Goal: Task Accomplishment & Management: Manage account settings

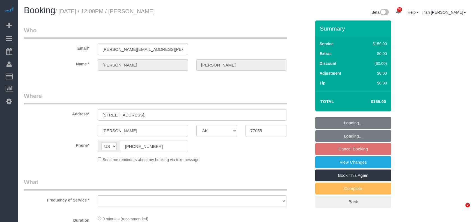
select select "[GEOGRAPHIC_DATA]"
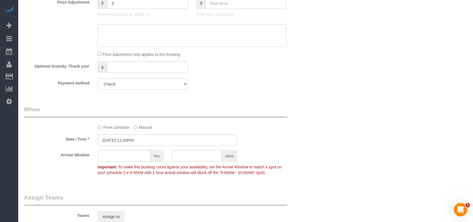
select select "object:13020"
select select "3"
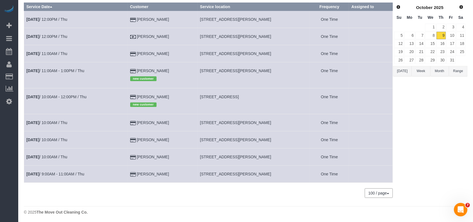
scroll to position [47, 0]
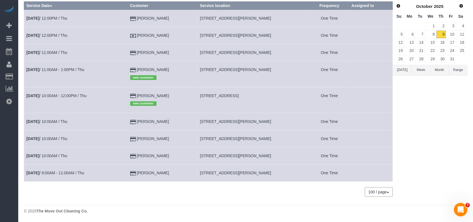
drag, startPoint x: 167, startPoint y: 172, endPoint x: 122, endPoint y: 169, distance: 45.2
click at [122, 169] on tr "[DATE] 9:00AM - 11:00AM / Thu [PERSON_NAME] [STREET_ADDRESS][PERSON_NAME] One T…" at bounding box center [208, 172] width 368 height 17
copy tr "[PERSON_NAME]"
click at [55, 169] on td "[DATE] 9:00AM - 11:00AM / Thu" at bounding box center [76, 172] width 104 height 17
click at [56, 172] on link "[DATE] 9:00AM - 11:00AM / Thu" at bounding box center [55, 172] width 58 height 4
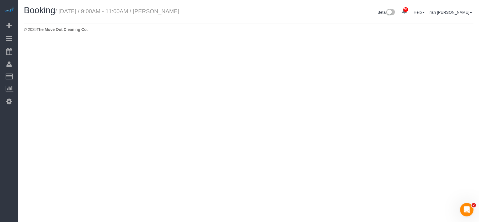
select select "[GEOGRAPHIC_DATA]"
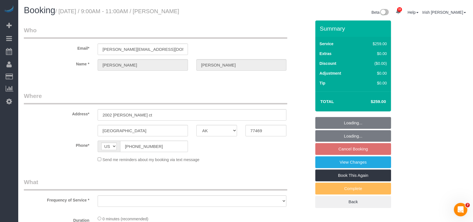
select select "string:fspay-ea8301d0-bb92-4599-8fdf-9bc2a09450bd"
click at [90, 146] on div "Phone* AF AL DZ AD AO AI AQ AG AR AM AW AU AT AZ BS BH BD BB BY BE BZ BJ BM BT …" at bounding box center [168, 145] width 296 height 11
select select "object:13586"
select select "3"
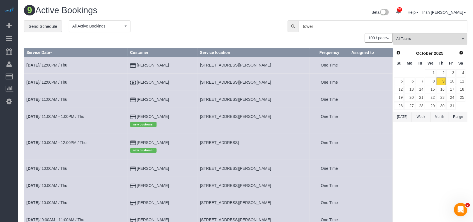
drag, startPoint x: 173, startPoint y: 137, endPoint x: 137, endPoint y: 140, distance: 36.1
click at [135, 141] on td "[PERSON_NAME] new customer" at bounding box center [163, 147] width 70 height 26
copy td "[PERSON_NAME]"
click at [407, 118] on button "[DATE]" at bounding box center [402, 117] width 19 height 10
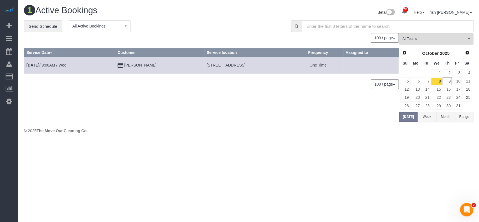
drag, startPoint x: 247, startPoint y: 70, endPoint x: 160, endPoint y: 68, distance: 86.4
click at [160, 68] on tr "[DATE] 9:00AM / Wed [PERSON_NAME] [STREET_ADDRESS] One Time" at bounding box center [211, 65] width 374 height 17
copy tr "[STREET_ADDRESS]"
click at [53, 66] on link "[DATE] 9:00AM / Wed" at bounding box center [46, 65] width 40 height 4
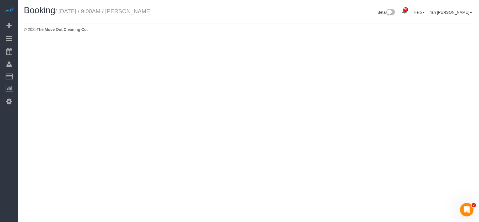
select select "[GEOGRAPHIC_DATA]"
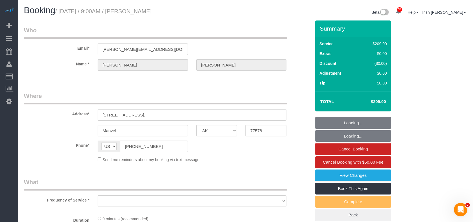
select select "object:14108"
select select "string:fspay-5f9d37c2-99f9-42c9-a91e-ba06f310703a"
select select "3"
